Goal: Task Accomplishment & Management: Use online tool/utility

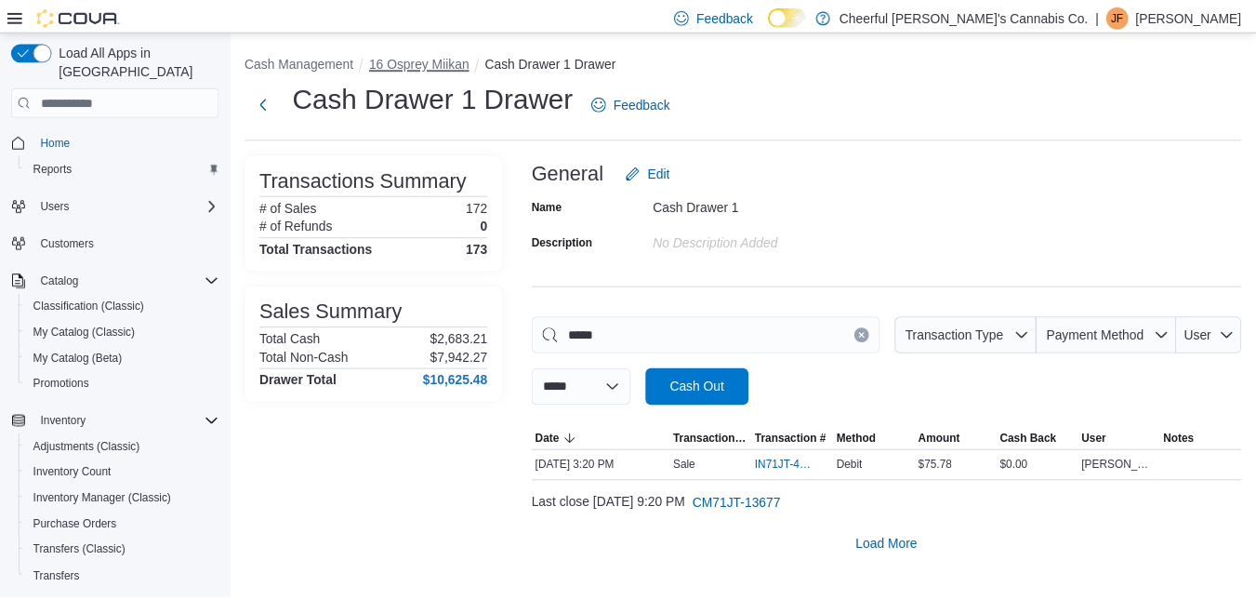
scroll to position [255, 0]
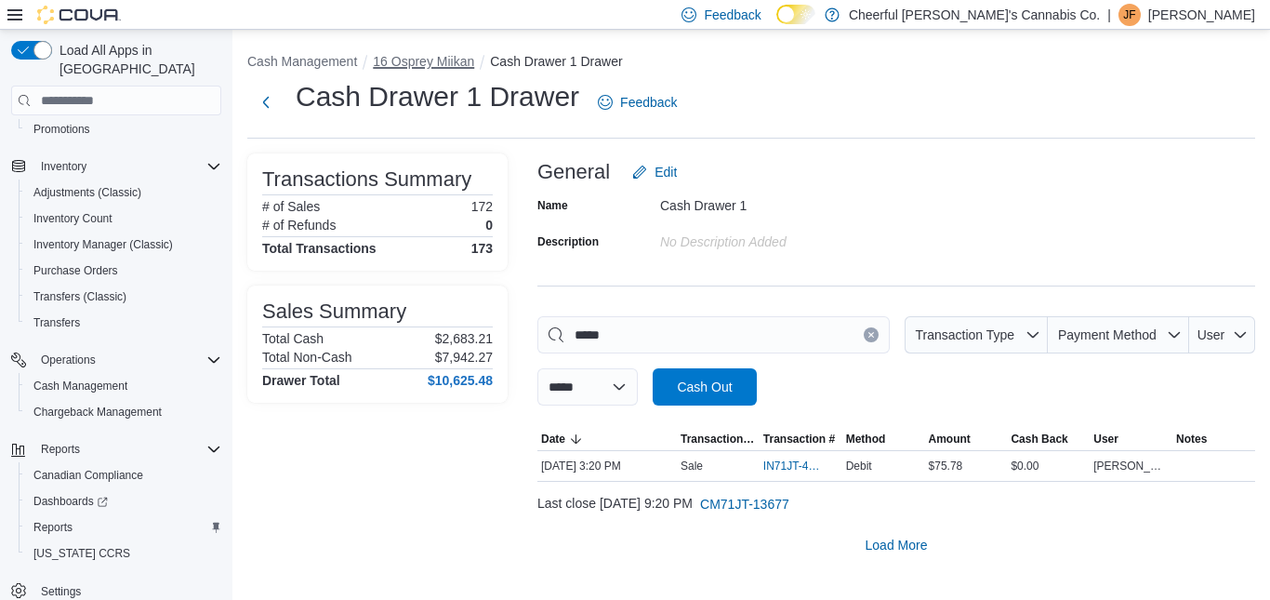
click at [418, 55] on button "16 Osprey Miikan" at bounding box center [423, 61] width 101 height 15
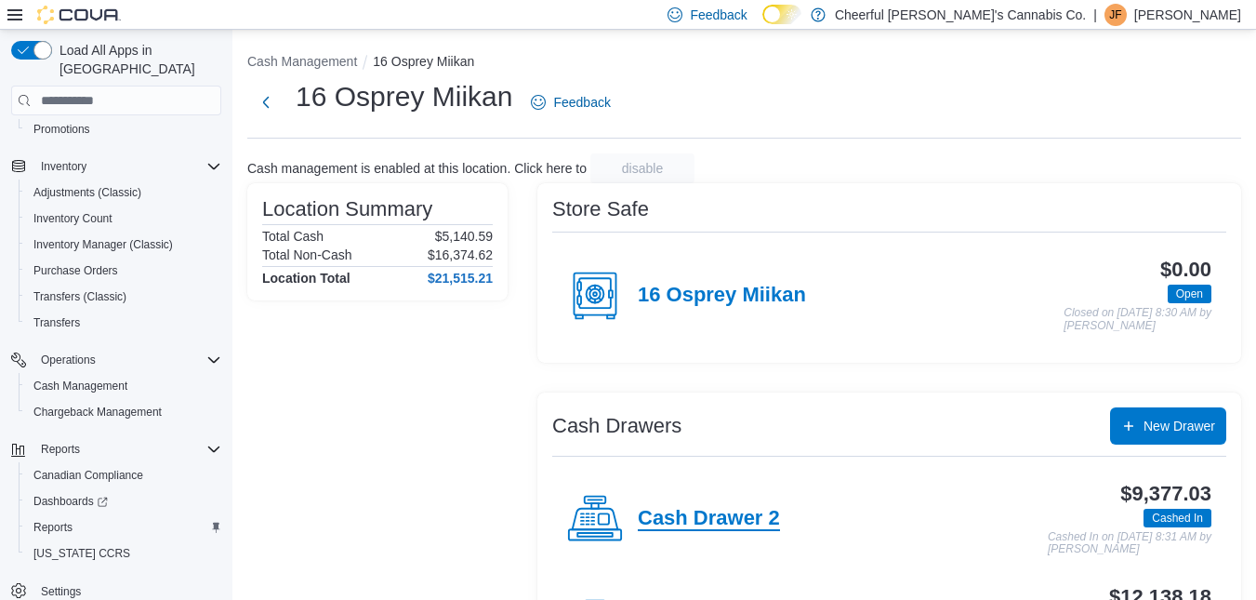
click at [732, 517] on h4 "Cash Drawer 2" at bounding box center [709, 519] width 142 height 24
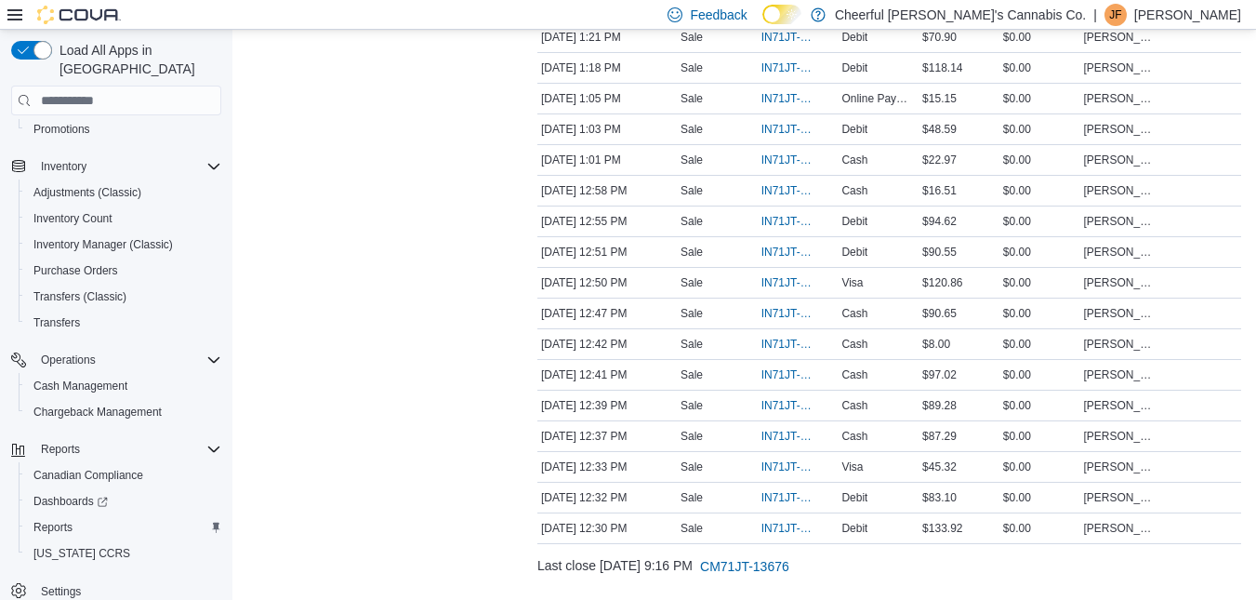
scroll to position [3015, 0]
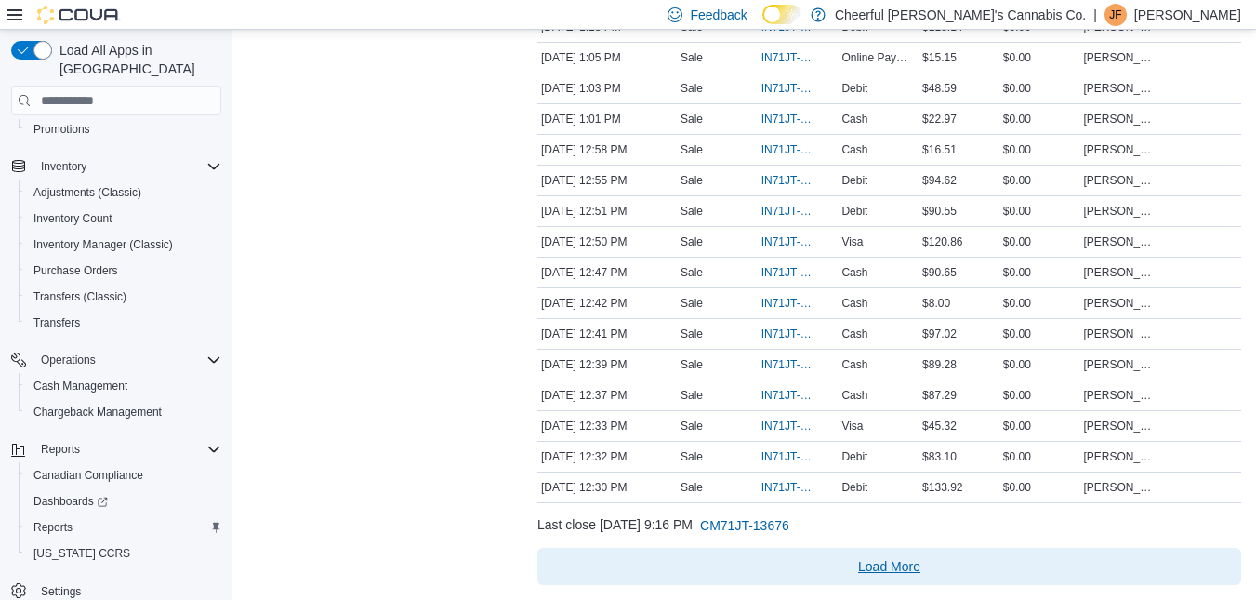
click at [866, 560] on span "Load More" at bounding box center [889, 566] width 62 height 19
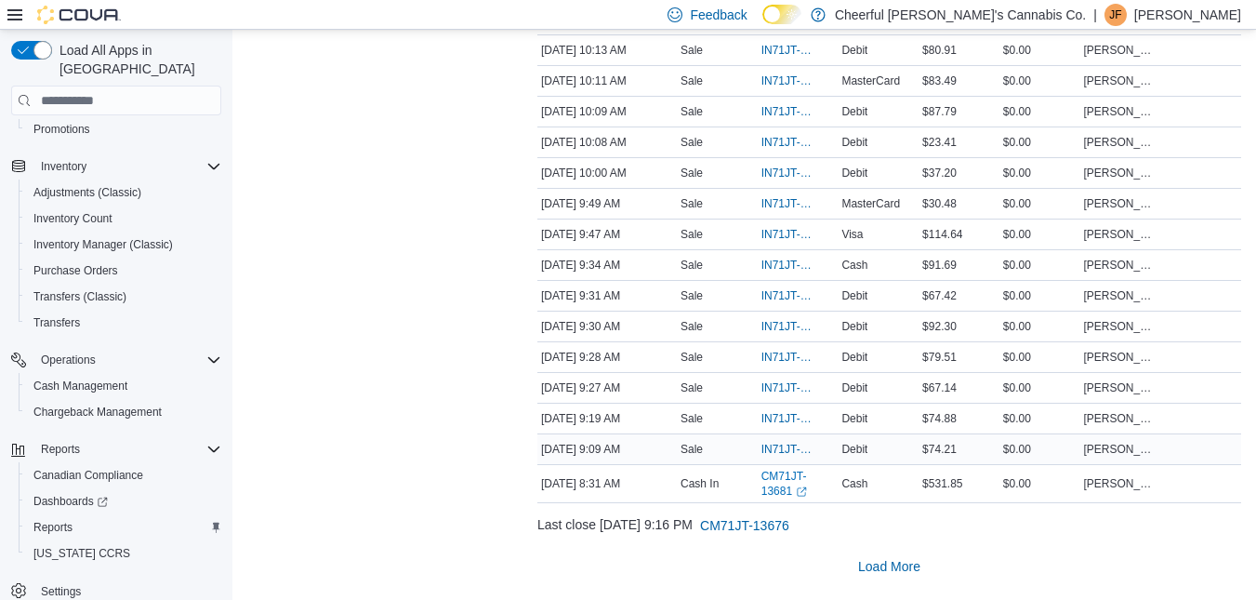
scroll to position [4218, 0]
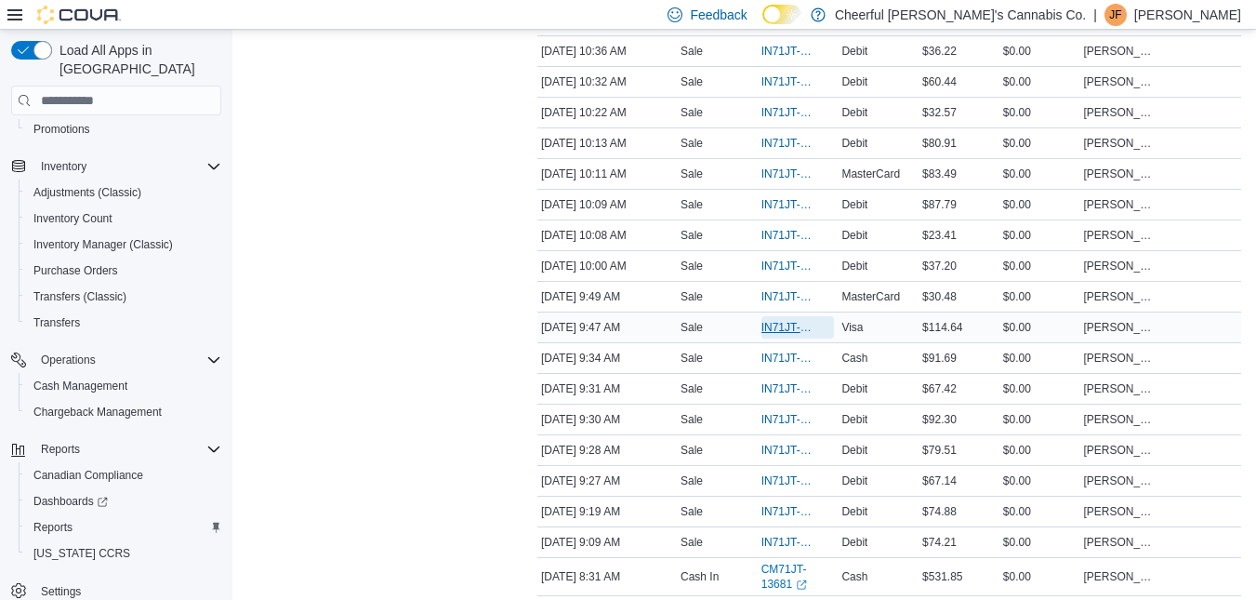
click at [794, 326] on span "IN71JT-420008" at bounding box center [788, 327] width 55 height 15
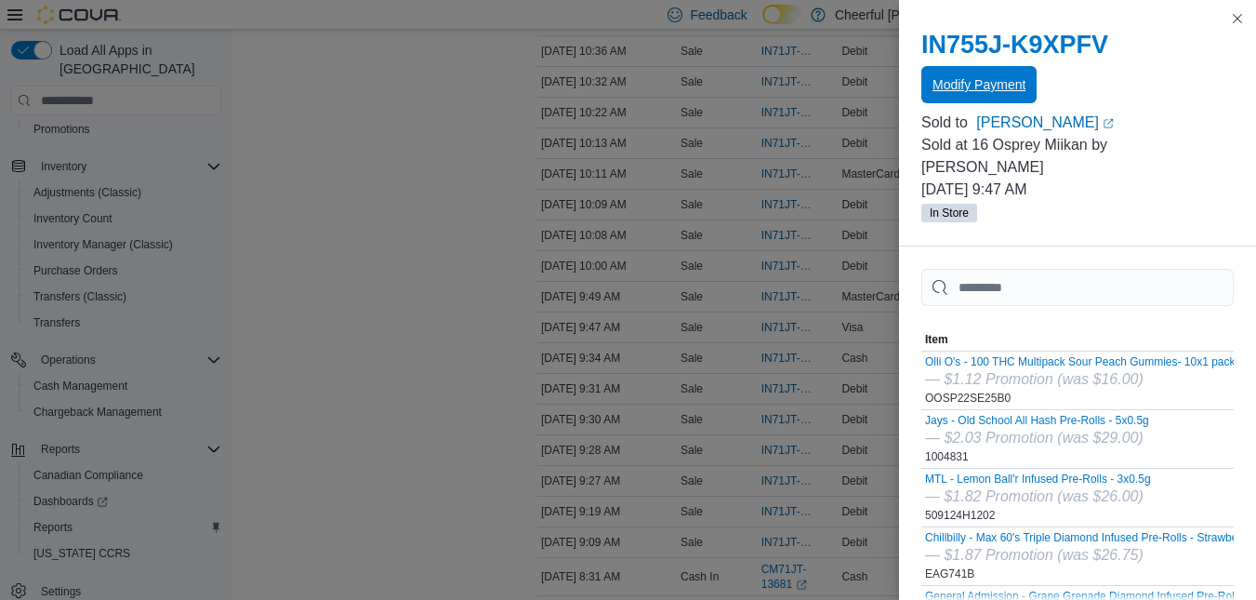
click at [1010, 78] on span "Modify Payment" at bounding box center [978, 84] width 93 height 19
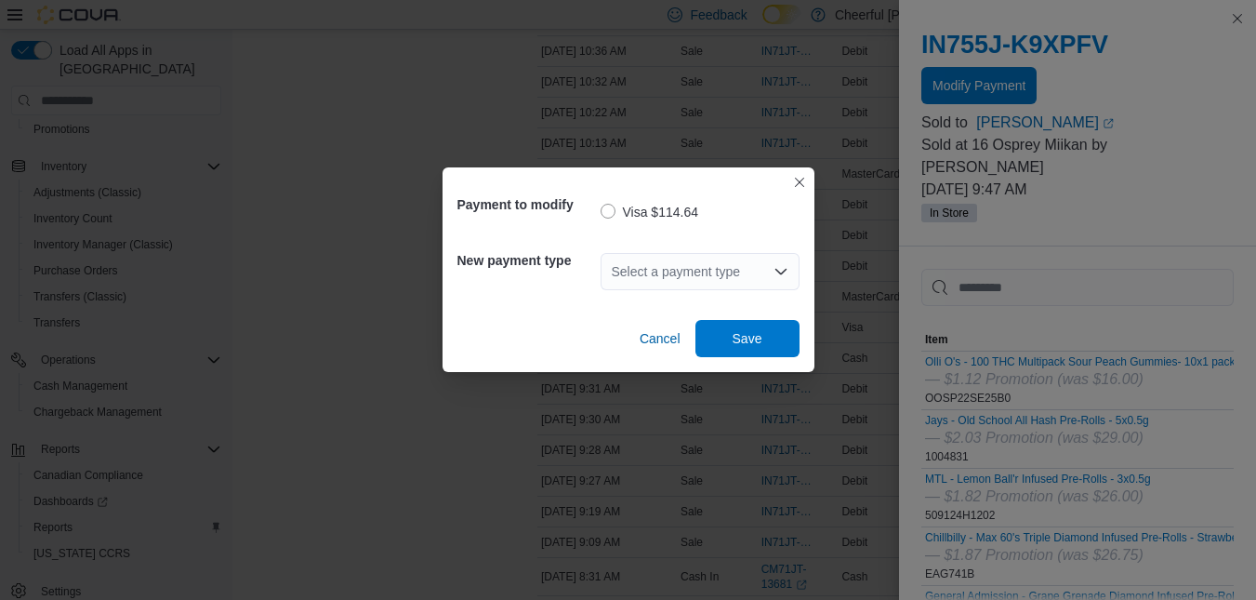
click at [711, 273] on div "Select a payment type" at bounding box center [699, 271] width 199 height 37
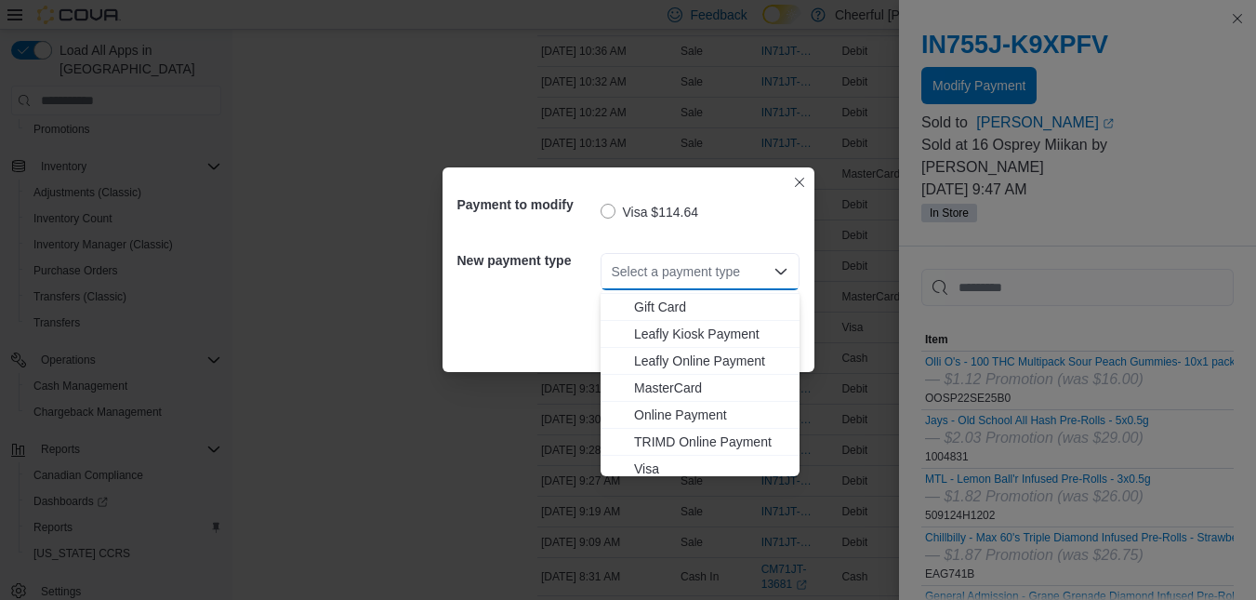
scroll to position [111, 0]
click at [697, 387] on span "MasterCard" at bounding box center [711, 381] width 154 height 19
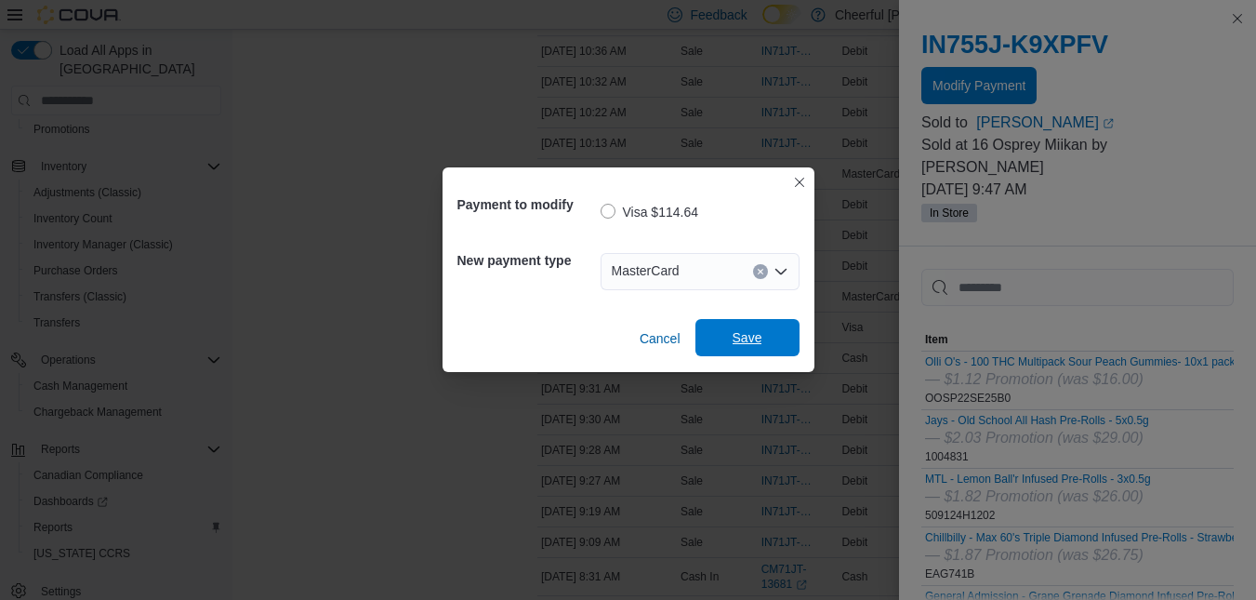
click at [723, 338] on span "Save" at bounding box center [747, 337] width 82 height 37
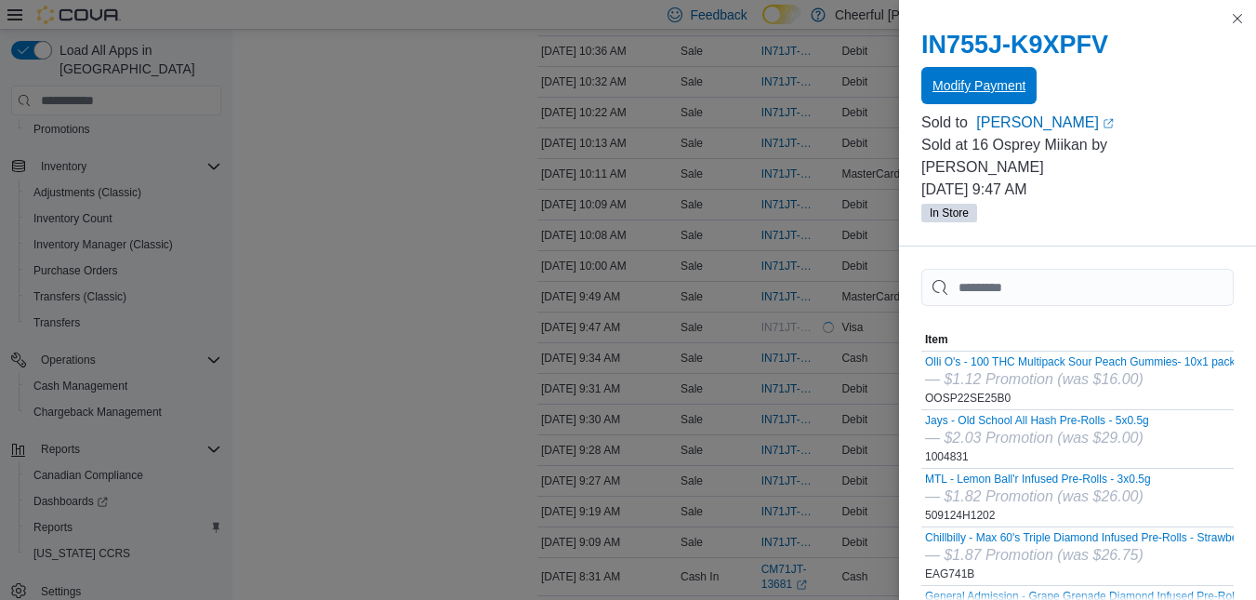
scroll to position [0, 0]
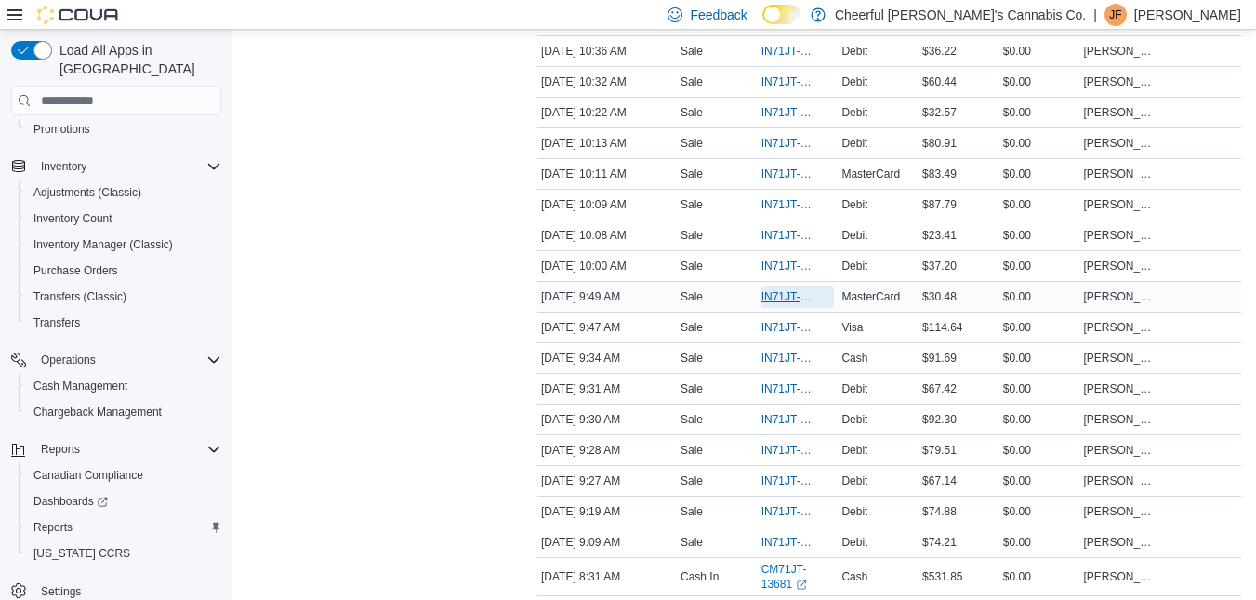
click at [781, 298] on span "IN71JT-420010" at bounding box center [788, 296] width 55 height 15
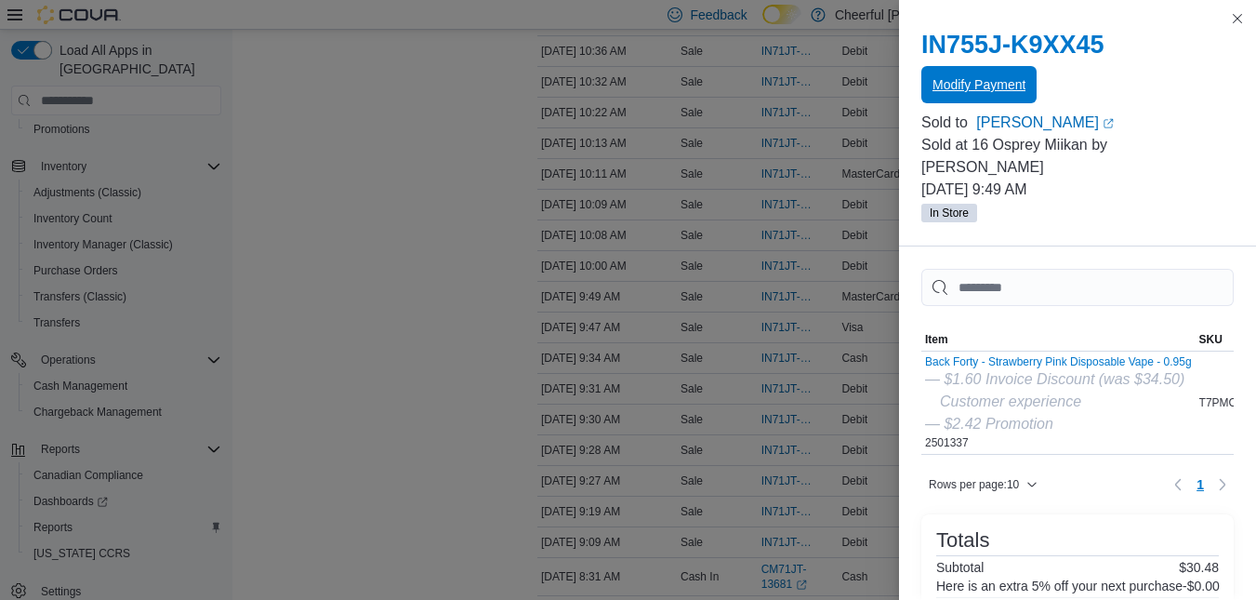
click at [991, 86] on span "Modify Payment" at bounding box center [978, 84] width 93 height 19
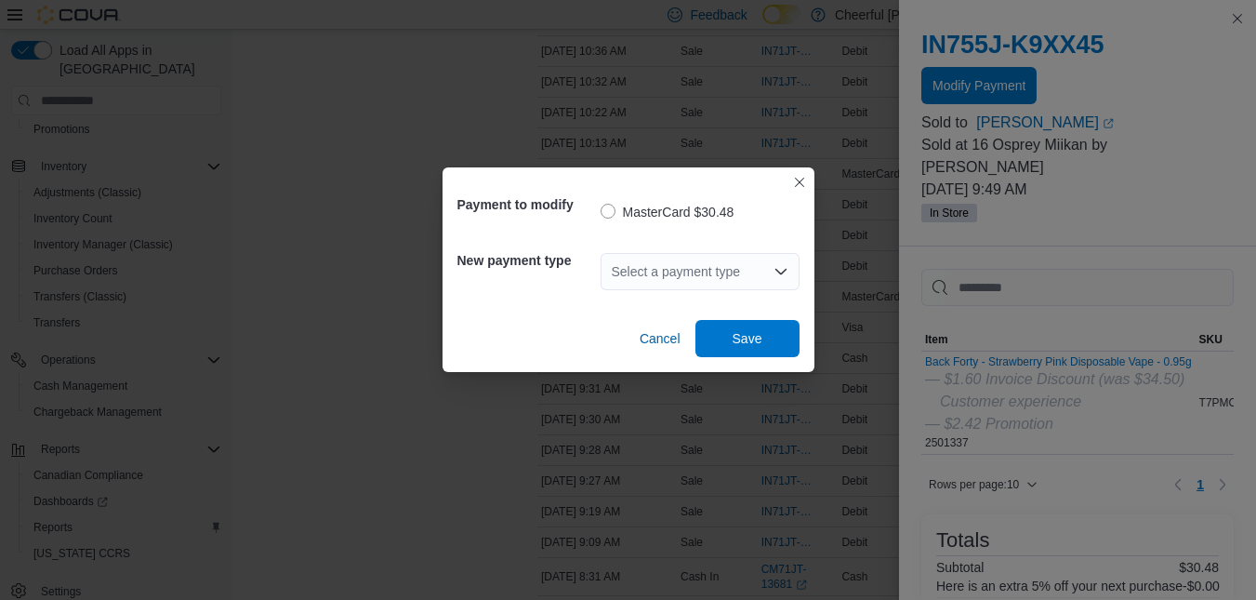
click at [726, 266] on div "Select a payment type" at bounding box center [699, 271] width 199 height 37
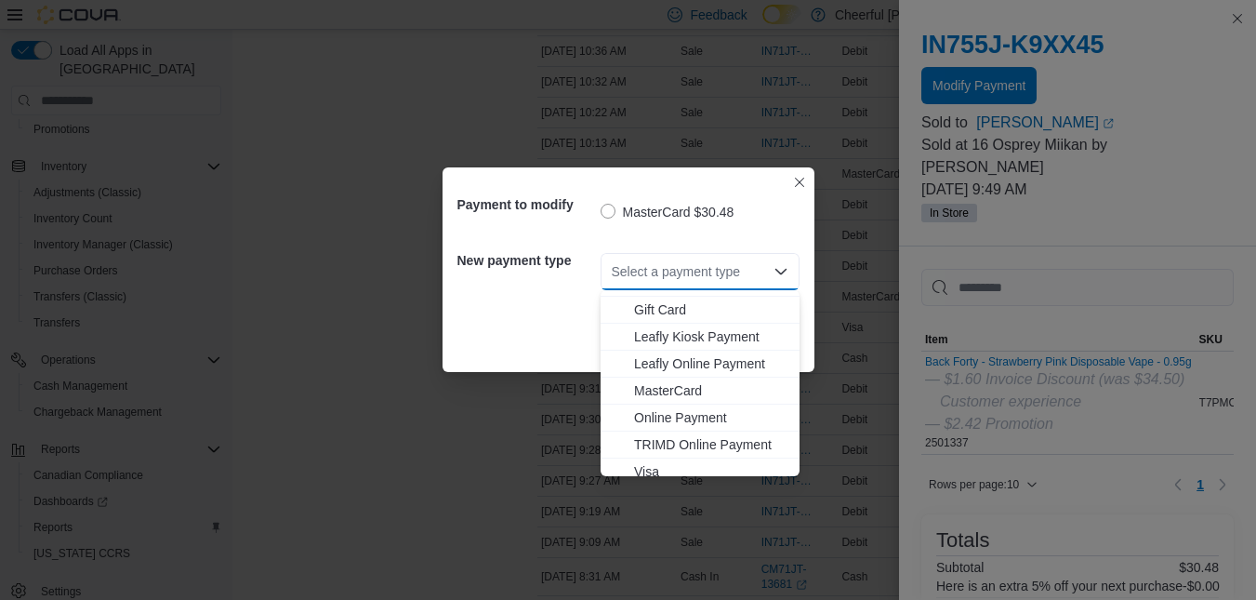
scroll to position [111, 0]
click at [702, 450] on button "Visa" at bounding box center [699, 462] width 199 height 27
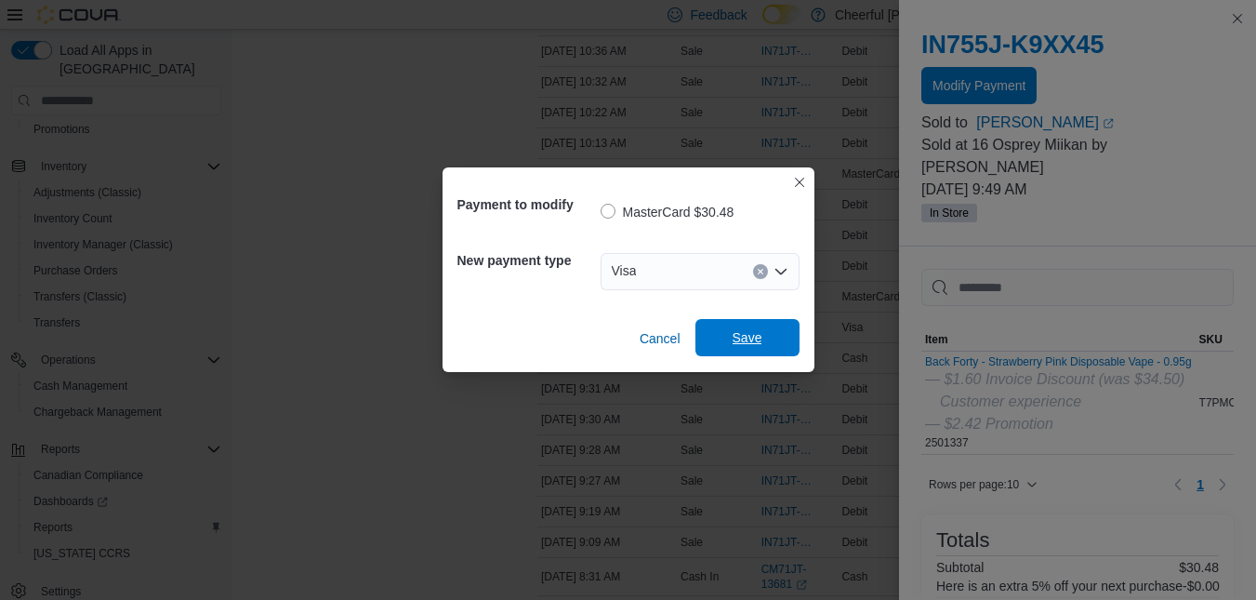
click at [748, 337] on span "Save" at bounding box center [747, 337] width 30 height 19
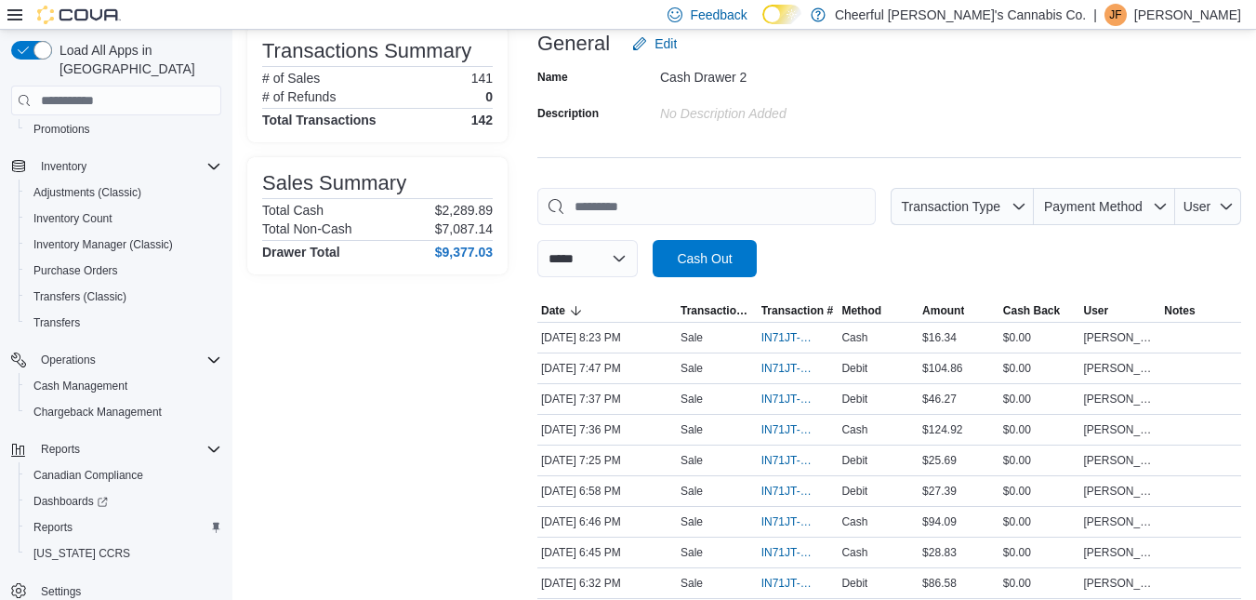
scroll to position [0, 0]
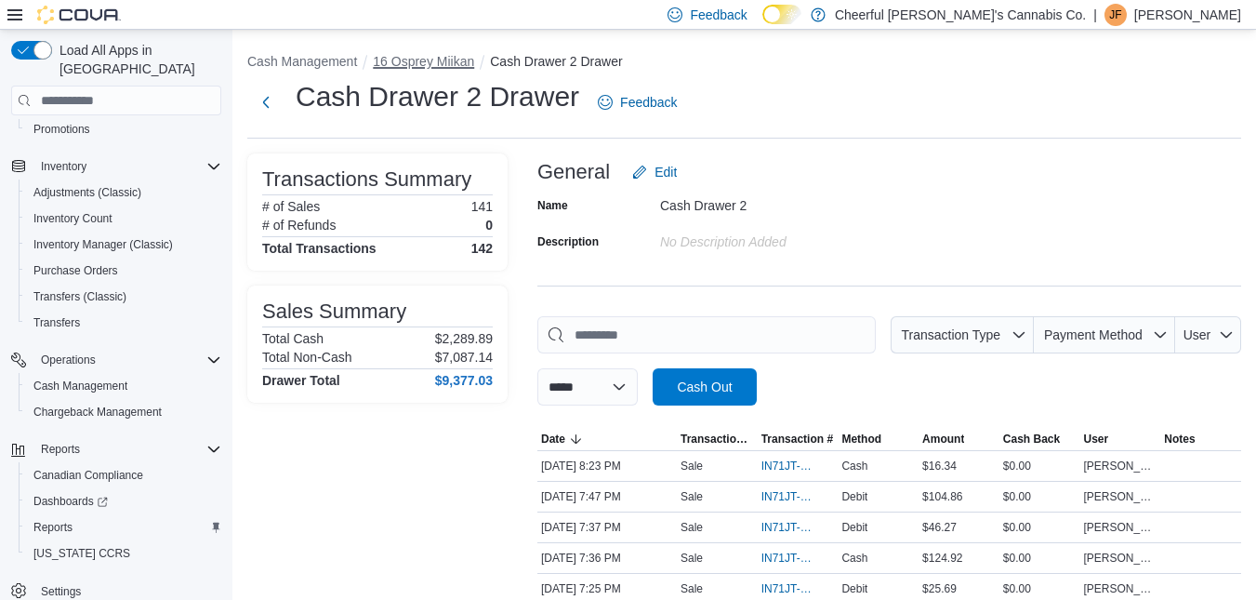
click at [467, 65] on button "16 Osprey Miikan" at bounding box center [423, 61] width 101 height 15
